Goal: Information Seeking & Learning: Compare options

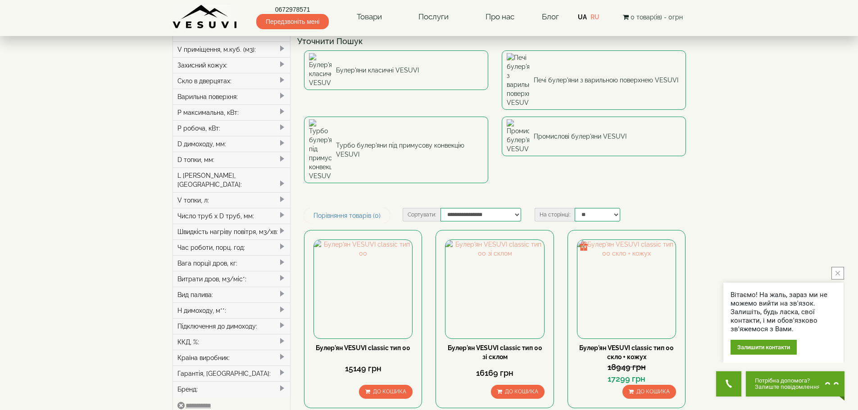
scroll to position [45, 0]
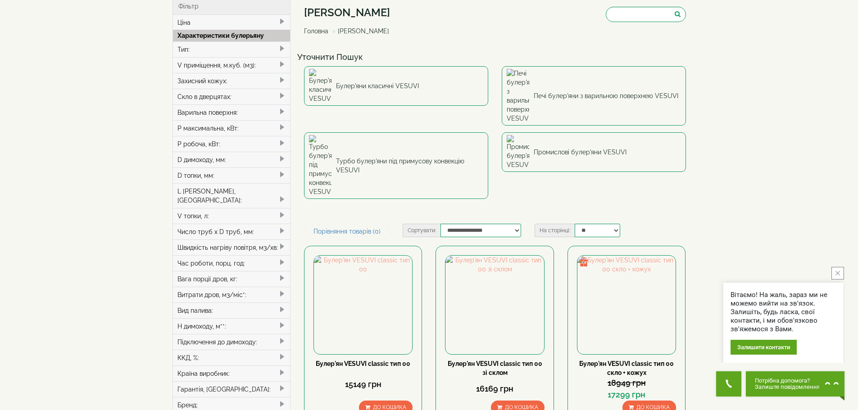
click at [283, 125] on span at bounding box center [281, 127] width 7 height 7
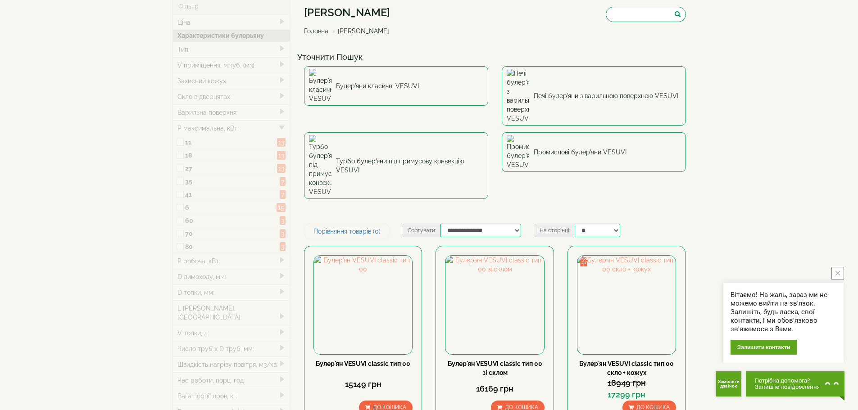
type input "*****"
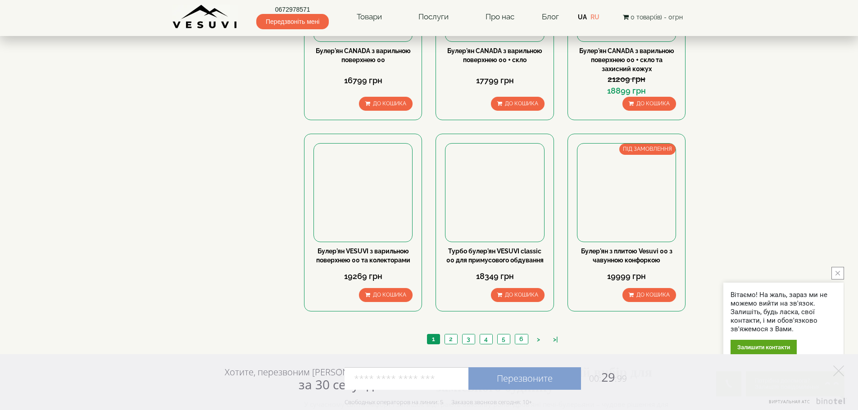
scroll to position [991, 0]
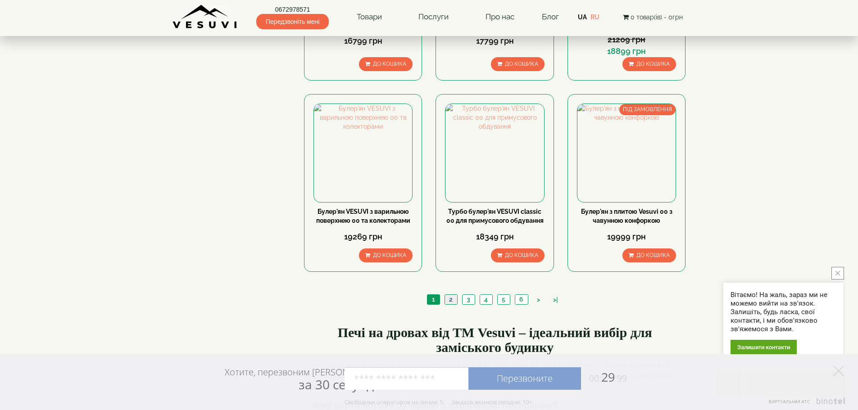
click at [452, 295] on link "2" at bounding box center [450, 299] width 13 height 9
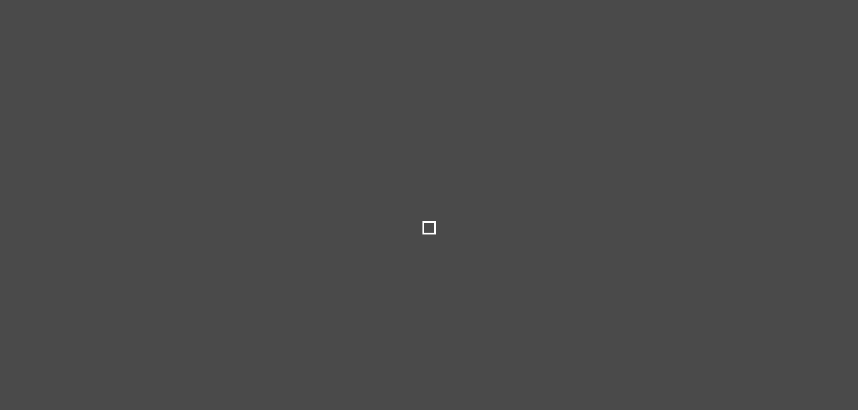
select select
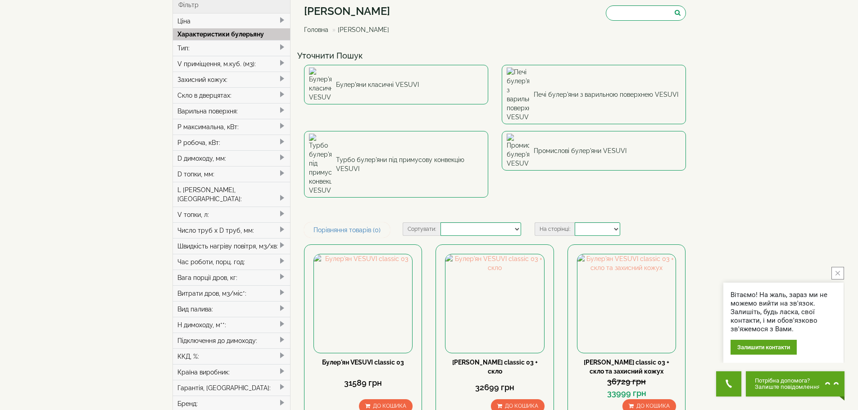
scroll to position [45, 0]
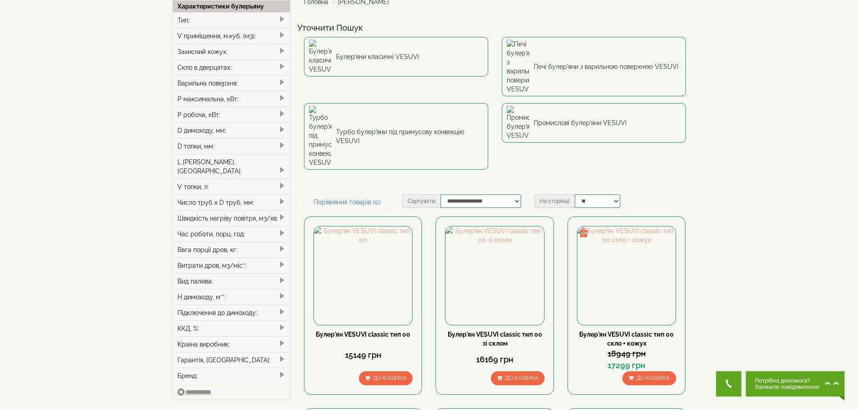
scroll to position [90, 0]
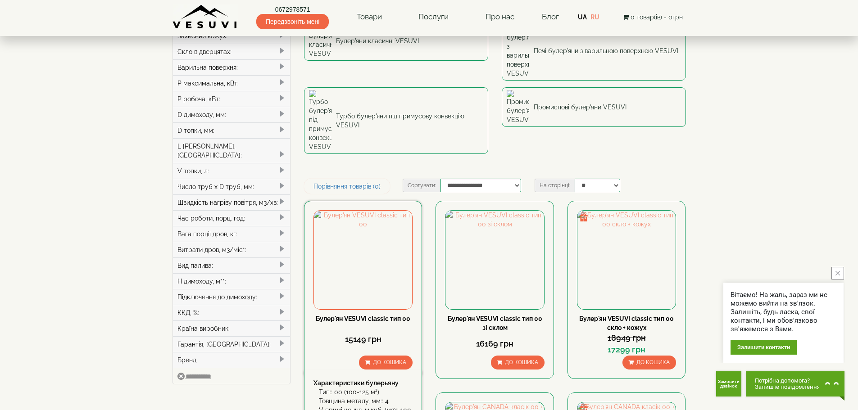
click at [340, 315] on link "Булер'ян VESUVI classic тип 00" at bounding box center [363, 318] width 95 height 7
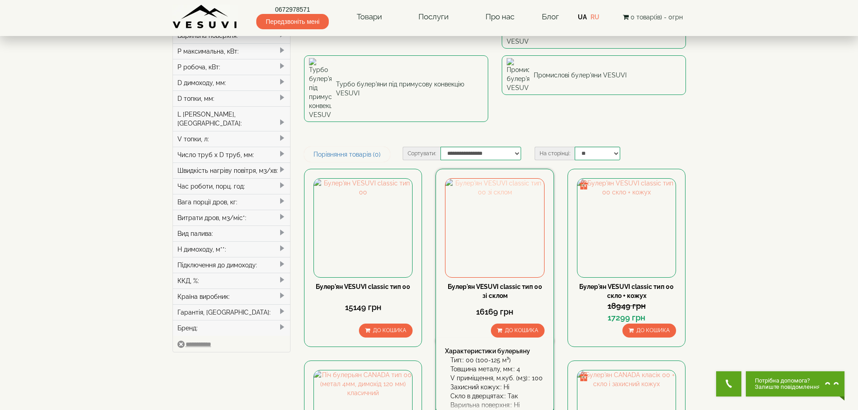
scroll to position [180, 0]
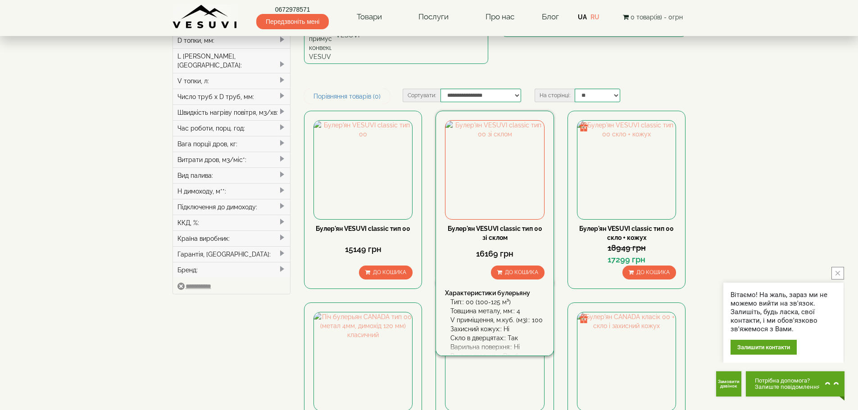
click at [477, 225] on link "Булер'ян VESUVI classic тип 00 зі склом" at bounding box center [495, 233] width 95 height 16
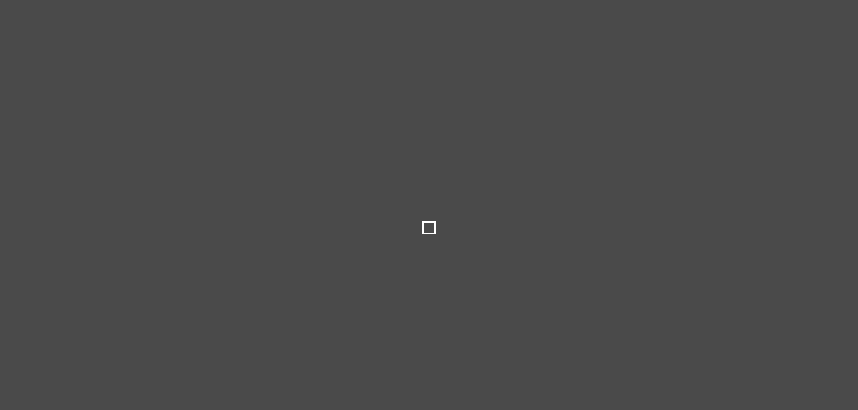
select select
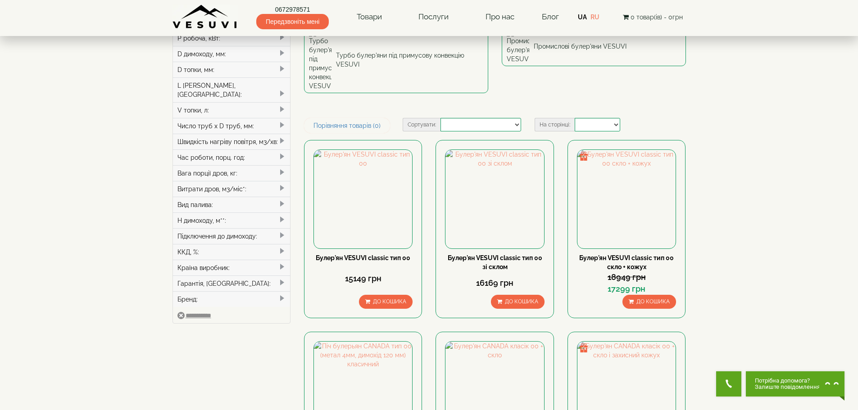
scroll to position [135, 0]
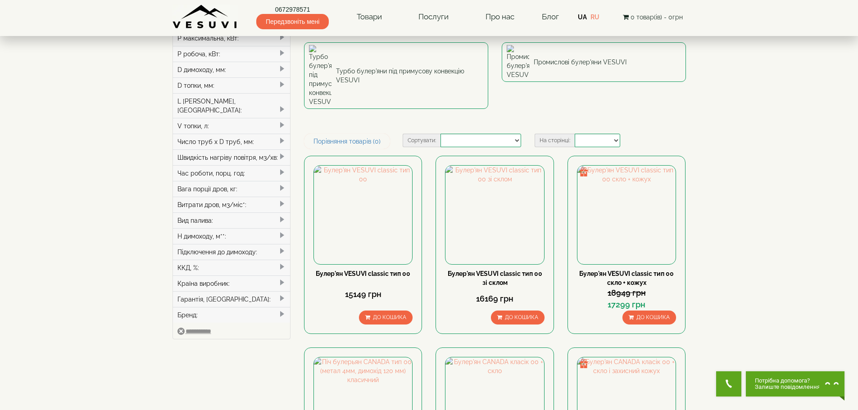
click at [282, 279] on span at bounding box center [281, 282] width 7 height 7
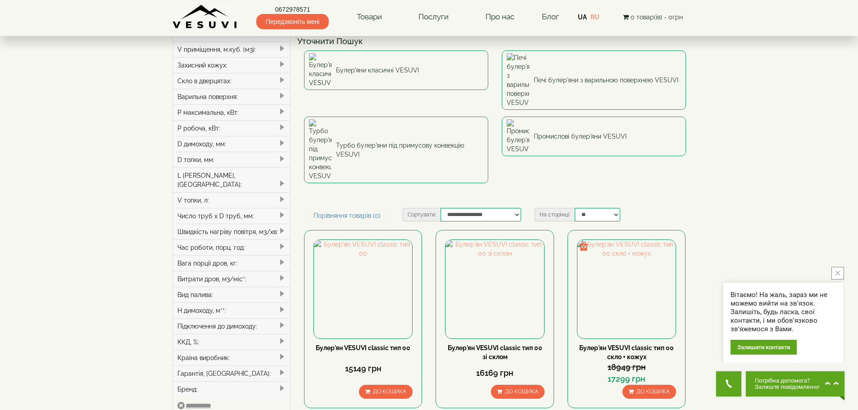
scroll to position [45, 0]
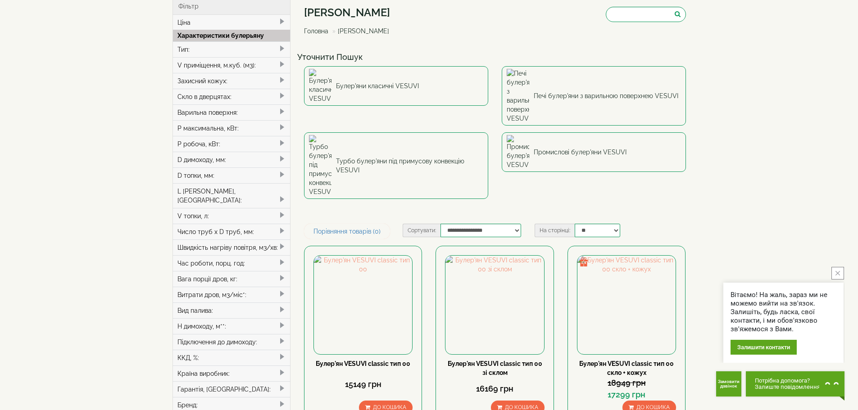
click at [838, 271] on button "close button" at bounding box center [837, 273] width 13 height 13
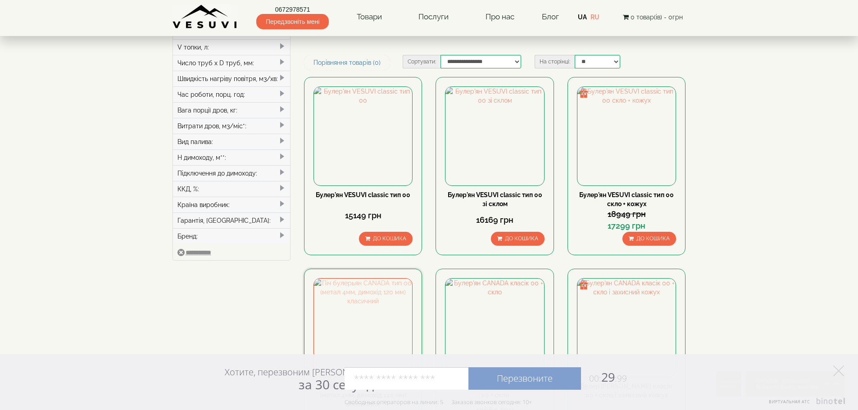
scroll to position [225, 0]
